Goal: Transaction & Acquisition: Purchase product/service

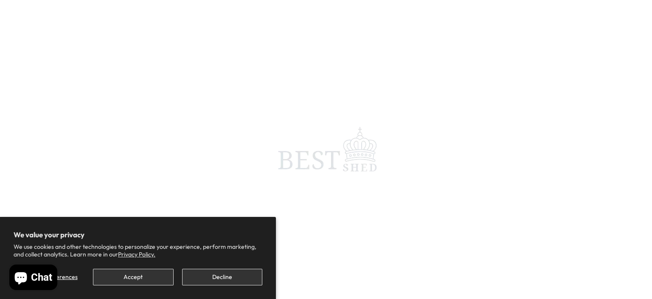
scroll to position [85, 0]
click at [76, 79] on div "Loading shop data... Custom Product Builder by Buildateam" at bounding box center [326, 149] width 652 height 299
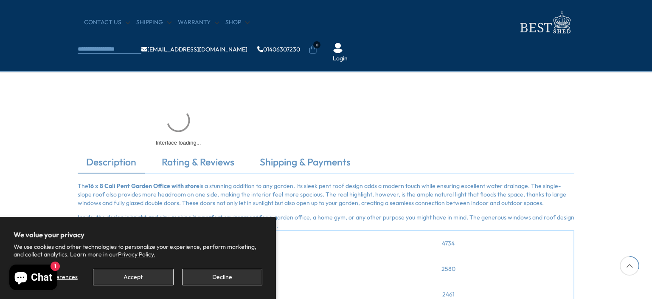
scroll to position [39, 14]
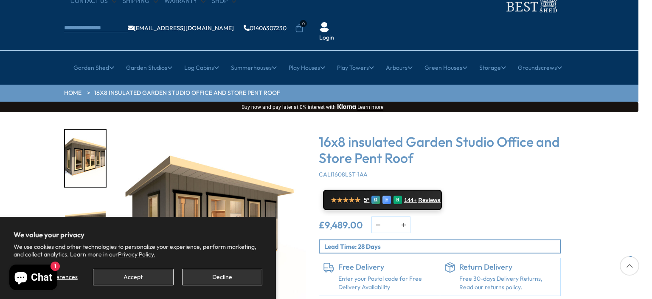
click at [372, 150] on div "16x8 insulated Garden Studio Office and Store Pent Roof CALI1608LST-1AA" at bounding box center [440, 155] width 242 height 45
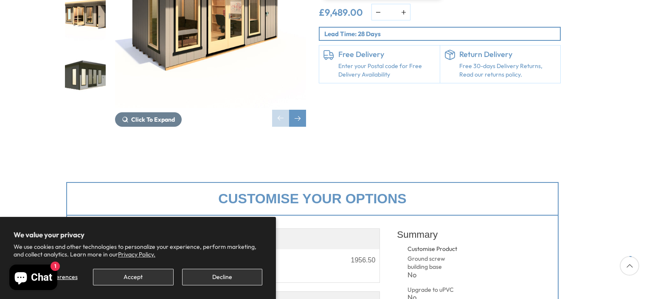
scroll to position [39, 14]
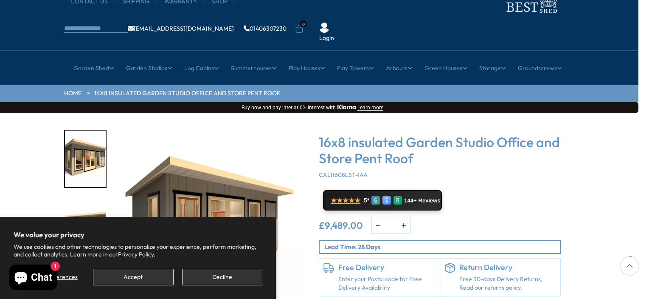
click at [405, 149] on div "16x8 insulated Garden Studio Office and Store Pent Roof CALI1608LST-1AA" at bounding box center [440, 156] width 242 height 45
click at [202, 193] on img "1 / 8" at bounding box center [210, 225] width 191 height 191
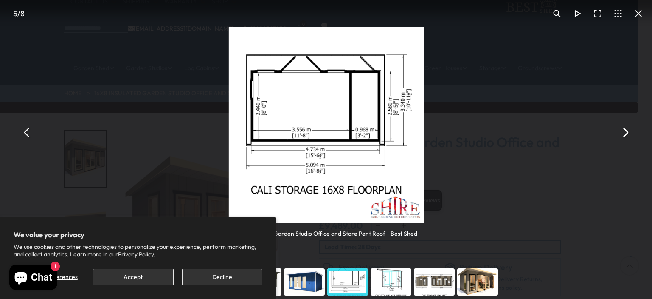
click at [241, 109] on img "You can close this modal content with the ESC key" at bounding box center [326, 124] width 195 height 195
click at [200, 150] on div "16x8 insulated Garden Studio Office and Store Pent Roof - Best Shed" at bounding box center [326, 132] width 652 height 265
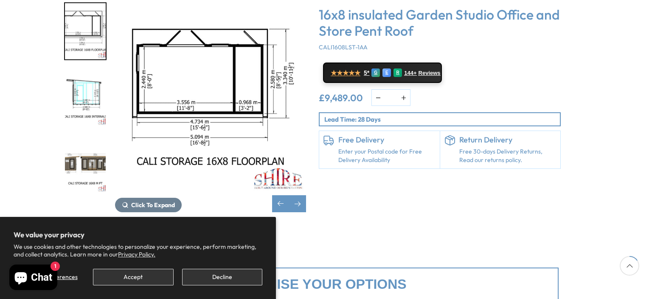
scroll to position [208, 14]
